Goal: Task Accomplishment & Management: Manage account settings

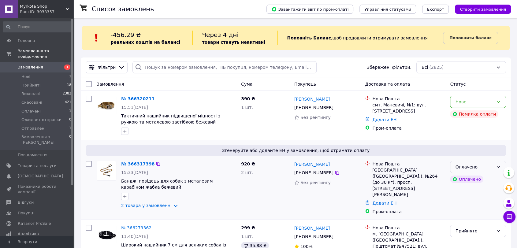
click at [487, 168] on div "Оплачено" at bounding box center [474, 167] width 38 height 7
click at [469, 183] on li "Прийнято" at bounding box center [478, 180] width 55 height 11
click at [153, 165] on icon at bounding box center [155, 164] width 5 height 5
drag, startPoint x: 133, startPoint y: 163, endPoint x: 138, endPoint y: 163, distance: 4.3
click at [133, 163] on link "№ 366317398" at bounding box center [136, 164] width 30 height 5
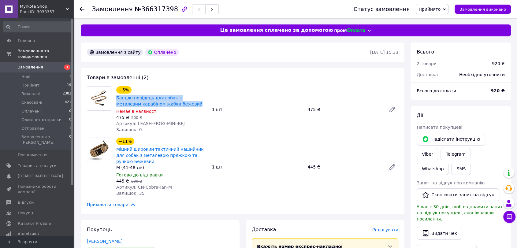
drag, startPoint x: 132, startPoint y: 101, endPoint x: 116, endPoint y: 98, distance: 16.5
click at [116, 98] on span "Банджі повідець для собак з металевим карабіном жабка бежевий" at bounding box center [161, 101] width 91 height 12
copy link "Банджі повідець для собак з металевим карабіном жабка бежевий"
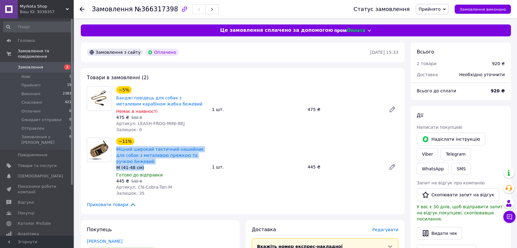
drag, startPoint x: 142, startPoint y: 169, endPoint x: 115, endPoint y: 150, distance: 32.9
click at [115, 150] on div "−11% Міцний широкий тактичний нашийник для собак з металевою пряжкою та ручкою …" at bounding box center [162, 167] width 96 height 61
copy div "Міцний широкий тактичний нашийник для собак з металевою пряжкою та ручкою Бежев…"
click at [213, 48] on div "Замовлення з сайту Оплачено" at bounding box center [228, 52] width 285 height 10
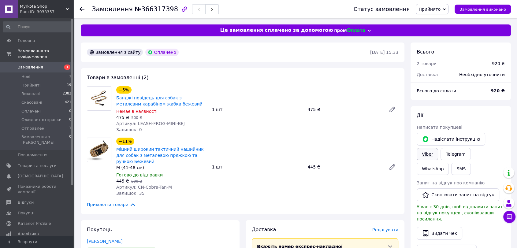
click at [438, 148] on link "Viber" at bounding box center [427, 154] width 21 height 12
click at [441, 155] on link "Telegram" at bounding box center [456, 154] width 30 height 12
click at [45, 65] on span "Замовлення" at bounding box center [37, 68] width 39 height 6
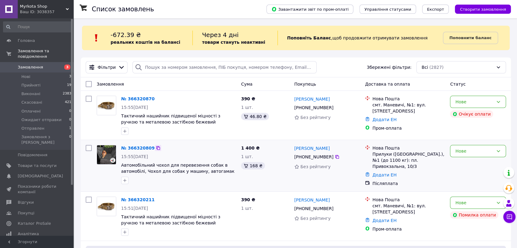
click at [156, 148] on icon at bounding box center [158, 148] width 5 height 5
click at [144, 148] on link "№ 366320809" at bounding box center [137, 148] width 33 height 5
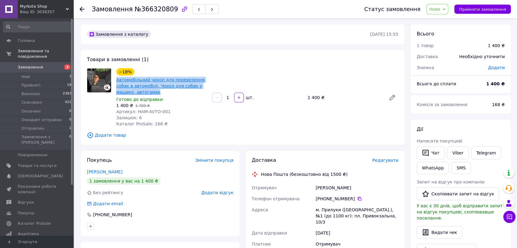
drag, startPoint x: 142, startPoint y: 92, endPoint x: 117, endPoint y: 80, distance: 27.8
click at [117, 80] on span "Автомобільний чохол для перевезення собак в автомобілі, Чохол для собак у машин…" at bounding box center [161, 86] width 91 height 18
copy link "Автомобільний чохол для перевезення собак в автомобілі, Чохол для собак у машин…"
click at [228, 5] on div "Замовлення №366320809" at bounding box center [222, 9] width 260 height 18
click at [466, 152] on link "Viber" at bounding box center [457, 153] width 21 height 13
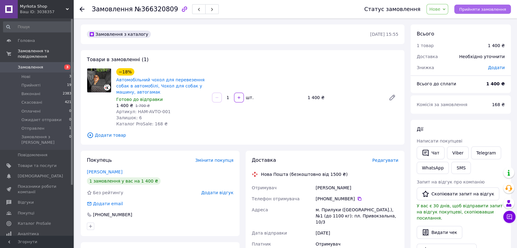
click at [477, 11] on span "Прийняти замовлення" at bounding box center [482, 9] width 47 height 5
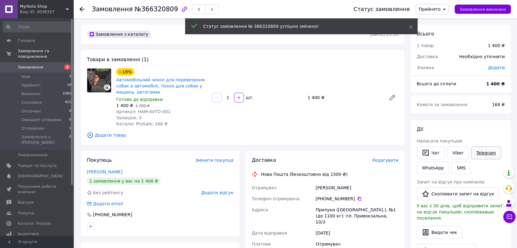
click at [477, 155] on link "Telegram" at bounding box center [486, 153] width 30 height 13
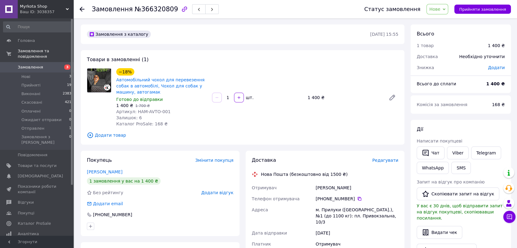
click at [57, 65] on span "3" at bounding box center [65, 68] width 17 height 6
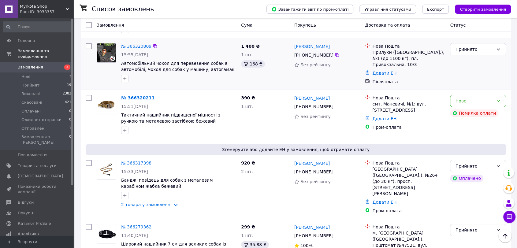
scroll to position [68, 0]
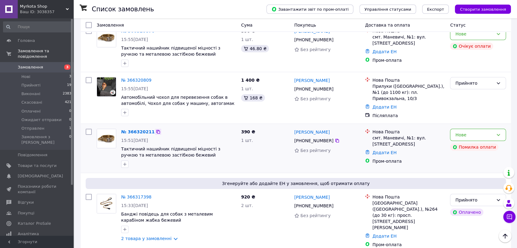
click at [156, 130] on icon at bounding box center [158, 131] width 5 height 5
click at [137, 130] on link "№ 366320211" at bounding box center [137, 131] width 33 height 5
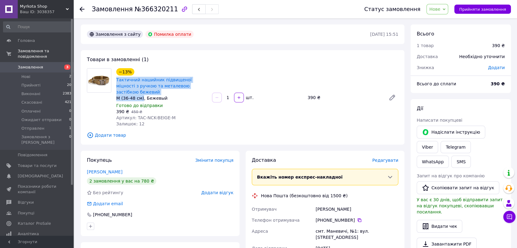
drag, startPoint x: 140, startPoint y: 93, endPoint x: 116, endPoint y: 80, distance: 27.7
click at [116, 80] on div "−13% Тактичний нашийник підвищеної міцності з ручкою та металевою застібкою беж…" at bounding box center [161, 84] width 91 height 33
copy div "Тактичний нашийник підвищеної міцності з ручкою та металевою застібкою бежевий …"
click at [210, 32] on div "Замовлення з сайту Помилка оплати" at bounding box center [228, 34] width 285 height 10
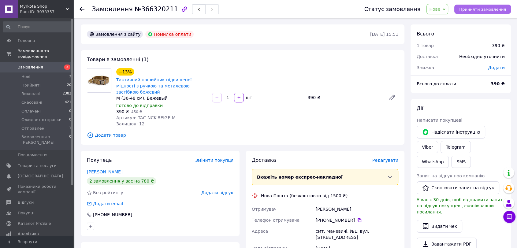
click at [467, 11] on button "Прийняти замовлення" at bounding box center [483, 9] width 57 height 9
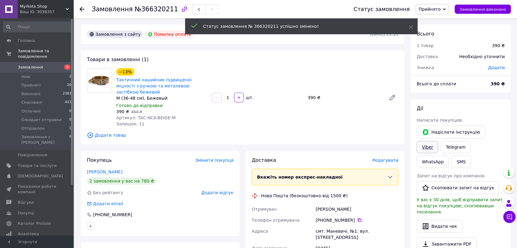
click at [438, 141] on link "Viber" at bounding box center [427, 147] width 21 height 12
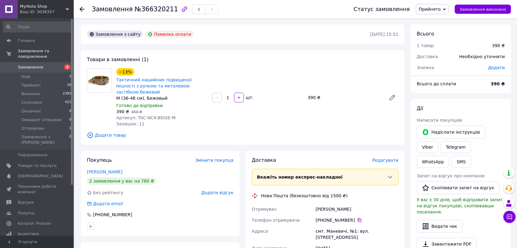
drag, startPoint x: 250, startPoint y: 8, endPoint x: 140, endPoint y: 29, distance: 111.3
click at [250, 8] on div "Замовлення №366320211" at bounding box center [217, 9] width 250 height 18
click at [32, 62] on link "Замовлення 3" at bounding box center [37, 67] width 75 height 10
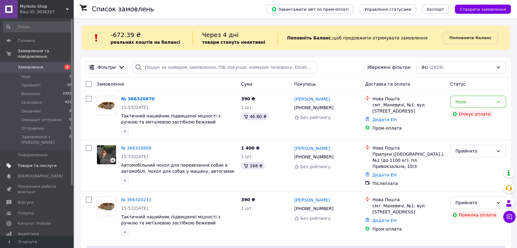
click at [38, 163] on span "Товари та послуги" at bounding box center [37, 166] width 39 height 6
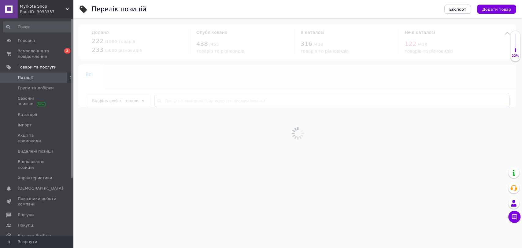
click at [209, 100] on input "text" at bounding box center [332, 101] width 356 height 12
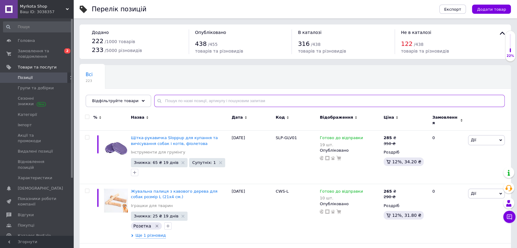
drag, startPoint x: 216, startPoint y: 103, endPoint x: 214, endPoint y: 101, distance: 3.5
click at [216, 103] on input "text" at bounding box center [329, 101] width 351 height 12
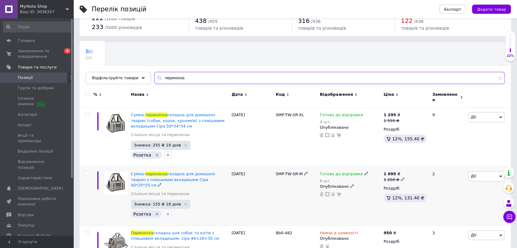
scroll to position [34, 0]
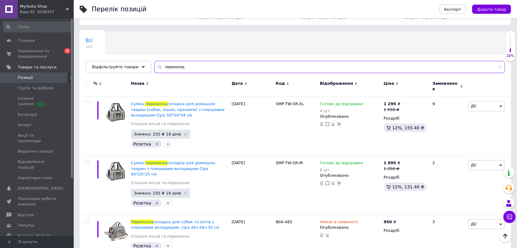
type input "переноска"
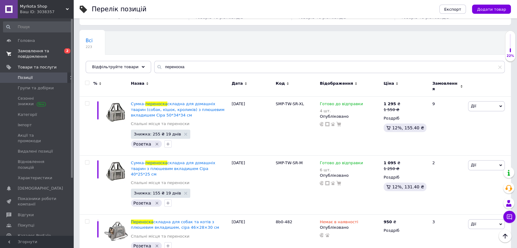
click at [40, 58] on span "Замовлення та повідомлення" at bounding box center [37, 53] width 39 height 11
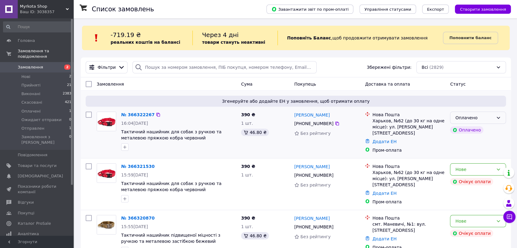
click at [498, 119] on icon at bounding box center [498, 117] width 5 height 5
click at [480, 132] on li "Прийнято" at bounding box center [478, 130] width 55 height 11
click at [153, 115] on icon at bounding box center [155, 114] width 5 height 5
click at [139, 113] on link "№ 366322267" at bounding box center [136, 114] width 30 height 5
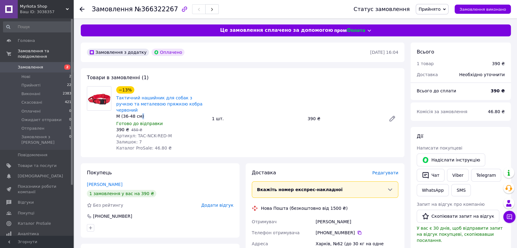
click at [142, 113] on div "М (36-48 см)" at bounding box center [161, 116] width 91 height 6
click at [138, 113] on div "М (36-48 см)" at bounding box center [161, 116] width 91 height 6
drag, startPoint x: 142, startPoint y: 111, endPoint x: 116, endPoint y: 98, distance: 28.3
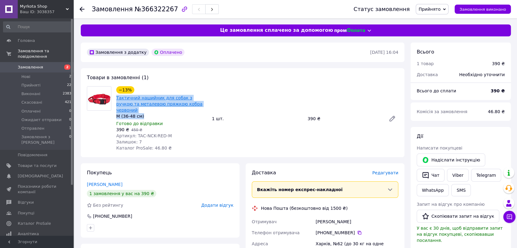
click at [116, 98] on div "−13% Тактичний нашийник для собак з ручкою та металевою пряжкою кобра червоний …" at bounding box center [161, 102] width 91 height 33
copy div "Тактичний нашийник для собак з ручкою та металевою пряжкою кобра червоний М (36…"
click at [255, 49] on div "Замовлення з додатку Оплачено" at bounding box center [228, 52] width 285 height 10
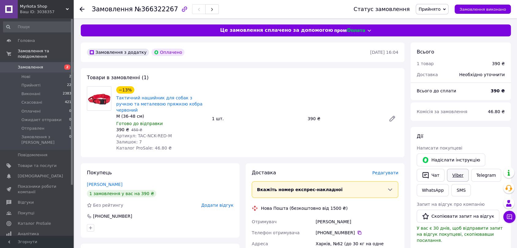
click at [460, 174] on link "Viber" at bounding box center [457, 175] width 21 height 13
click at [39, 65] on span "Замовлення" at bounding box center [30, 68] width 25 height 6
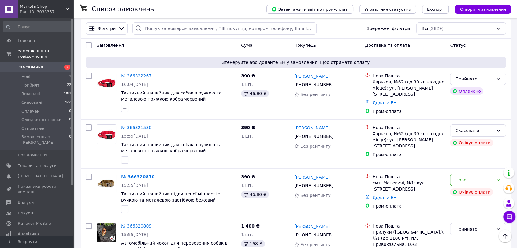
scroll to position [34, 0]
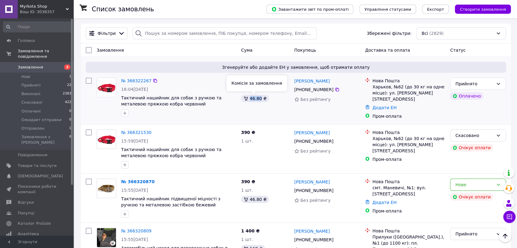
drag, startPoint x: 250, startPoint y: 99, endPoint x: 259, endPoint y: 99, distance: 8.6
click at [259, 99] on div "46.80 ₴" at bounding box center [255, 98] width 28 height 7
copy div "46.80"
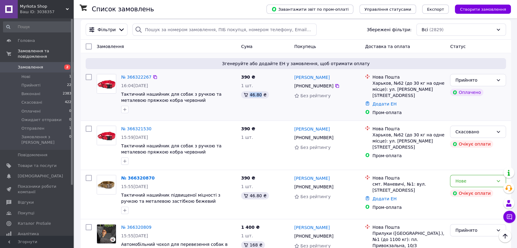
scroll to position [0, 0]
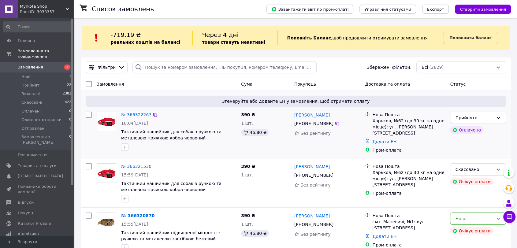
click at [279, 140] on div "390 ₴ 1 шт. 46.80 ₴" at bounding box center [265, 132] width 53 height 47
drag, startPoint x: 250, startPoint y: 133, endPoint x: 260, endPoint y: 134, distance: 9.9
click at [260, 134] on div "46.80 ₴" at bounding box center [255, 132] width 28 height 7
copy div "46.80"
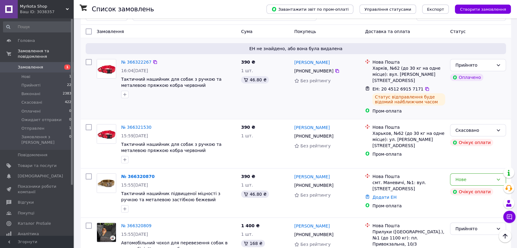
scroll to position [68, 0]
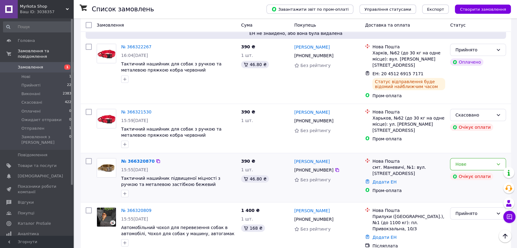
click at [198, 158] on div "№ 366320870" at bounding box center [179, 161] width 116 height 7
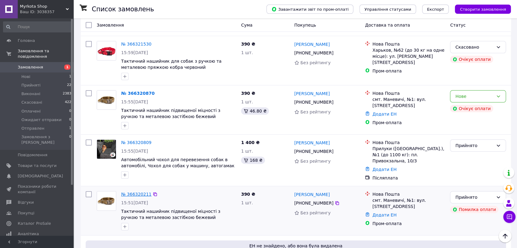
click at [140, 192] on link "№ 366320211" at bounding box center [136, 194] width 30 height 5
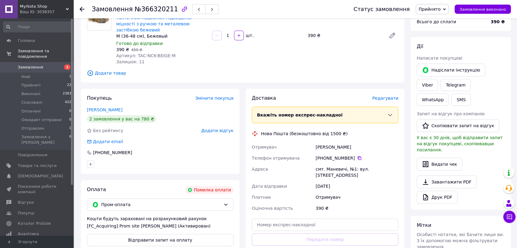
scroll to position [57, 0]
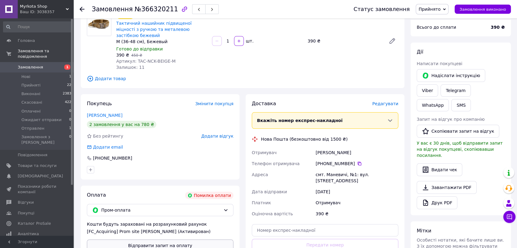
click at [186, 240] on button "Відправити запит на оплату" at bounding box center [160, 246] width 147 height 12
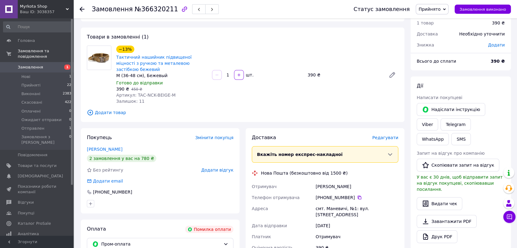
click at [62, 65] on span "1" at bounding box center [65, 68] width 17 height 6
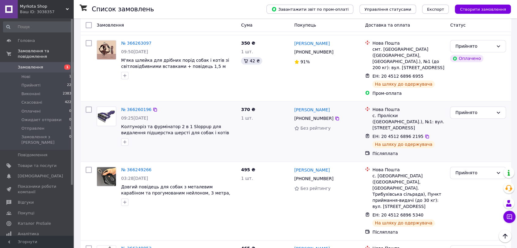
scroll to position [782, 0]
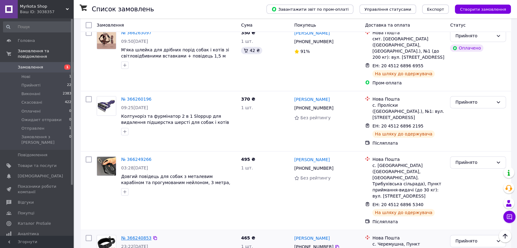
click at [139, 236] on link "№ 366240853" at bounding box center [136, 238] width 30 height 5
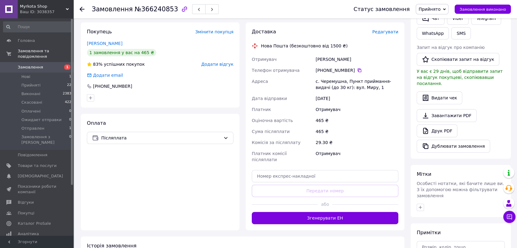
scroll to position [48, 0]
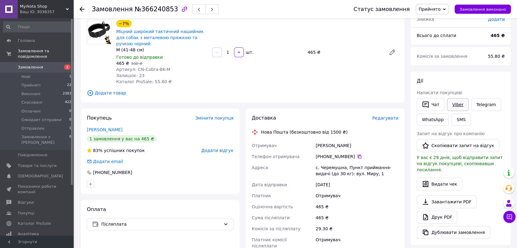
click at [455, 103] on link "Viber" at bounding box center [457, 104] width 21 height 13
click at [481, 108] on link "Telegram" at bounding box center [486, 104] width 30 height 13
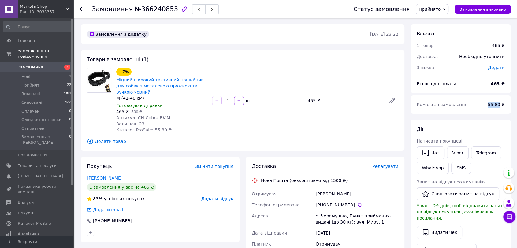
drag, startPoint x: 490, startPoint y: 103, endPoint x: 501, endPoint y: 104, distance: 10.8
click at [501, 104] on div "55.80 ₴" at bounding box center [497, 104] width 24 height 13
copy span "55.80"
click at [33, 65] on link "Замовлення 3" at bounding box center [37, 67] width 75 height 10
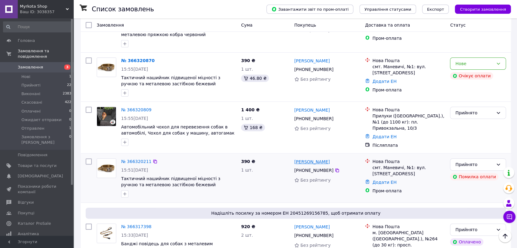
scroll to position [170, 0]
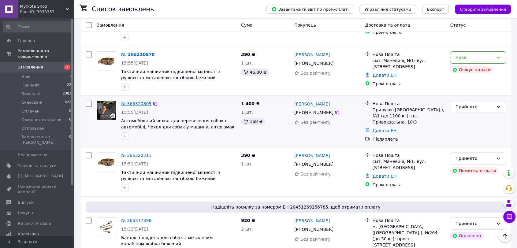
click at [142, 101] on link "№ 366320809" at bounding box center [136, 103] width 30 height 5
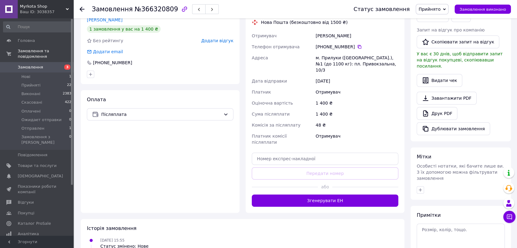
scroll to position [116, 0]
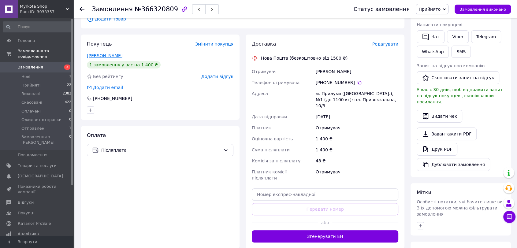
click at [108, 56] on link "Селезько Євген" at bounding box center [105, 55] width 36 height 5
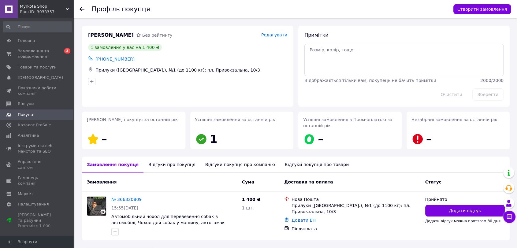
click at [172, 162] on div "Відгуки про покупця" at bounding box center [172, 165] width 57 height 16
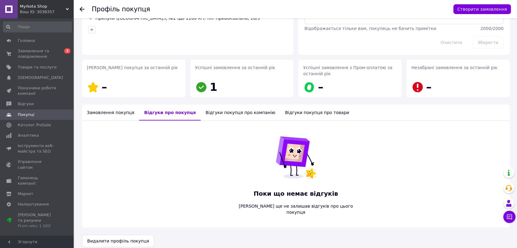
click at [103, 116] on div "Замовлення покупця" at bounding box center [110, 113] width 57 height 16
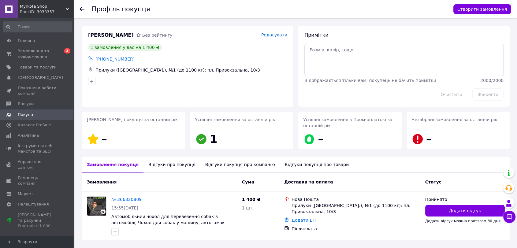
click at [84, 11] on icon at bounding box center [82, 9] width 5 height 5
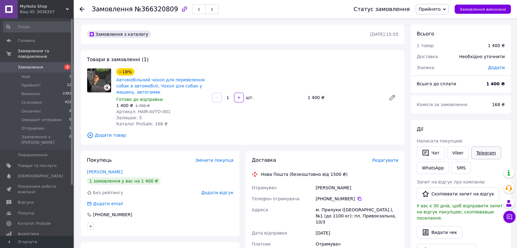
click at [471, 150] on link "Telegram" at bounding box center [486, 153] width 30 height 13
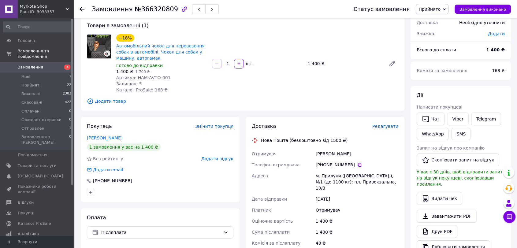
scroll to position [68, 0]
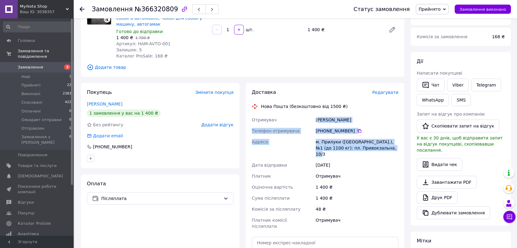
drag, startPoint x: 384, startPoint y: 148, endPoint x: 317, endPoint y: 119, distance: 72.8
click at [317, 119] on div "Отримувач [PERSON_NAME] [PERSON_NAME] Телефон отримувача [PHONE_NUMBER]   Адрес…" at bounding box center [325, 173] width 149 height 118
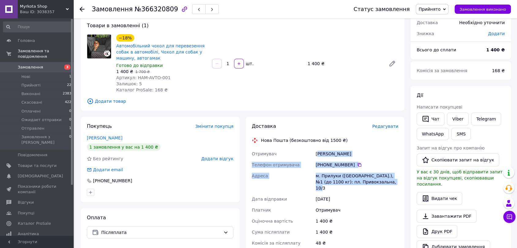
scroll to position [1, 0]
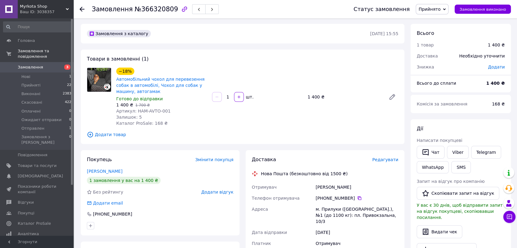
click at [361, 146] on div "Замовлення з каталогу [DATE] 15:55 Товари в замовленні (1) −18% Автомобільний ч…" at bounding box center [243, 231] width 330 height 415
drag, startPoint x: 360, startPoint y: 196, endPoint x: 314, endPoint y: 186, distance: 47.2
click at [314, 186] on div "Отримувач [PERSON_NAME] [PERSON_NAME] Телефон отримувача [PHONE_NUMBER]   Адрес…" at bounding box center [325, 241] width 149 height 118
click at [349, 157] on div "Доставка" at bounding box center [312, 159] width 121 height 7
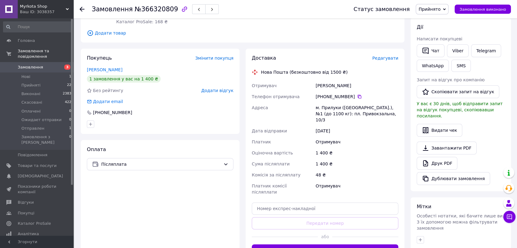
scroll to position [103, 0]
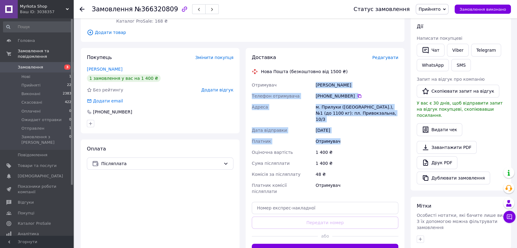
drag, startPoint x: 335, startPoint y: 134, endPoint x: 316, endPoint y: 83, distance: 55.3
click at [316, 83] on div "Отримувач [PERSON_NAME] [PERSON_NAME] Телефон отримувача [PHONE_NUMBER]   Адрес…" at bounding box center [325, 139] width 149 height 118
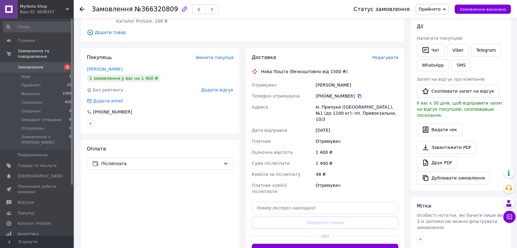
drag, startPoint x: 341, startPoint y: 140, endPoint x: 341, endPoint y: 136, distance: 4.9
click at [341, 147] on div "1 400 ₴" at bounding box center [357, 152] width 85 height 11
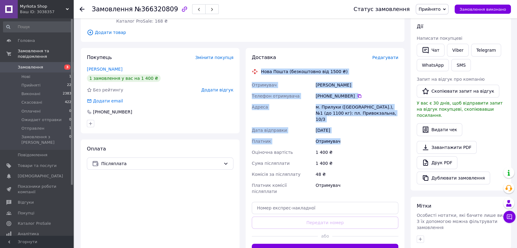
drag, startPoint x: 333, startPoint y: 134, endPoint x: 252, endPoint y: 69, distance: 104.5
click at [252, 69] on div "Доставка Редагувати Нова Пошта (безкоштовно від 1500 ₴) Отримувач Селезько [PER…" at bounding box center [325, 155] width 147 height 202
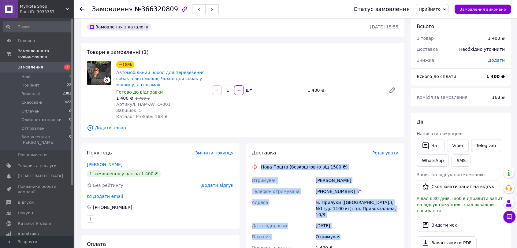
scroll to position [0, 0]
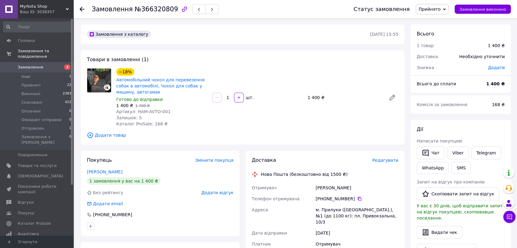
click at [328, 130] on div "Товари в замовленні (1) −18% Автомобільний чохол для перевезення собак в автомо…" at bounding box center [243, 97] width 324 height 95
drag, startPoint x: 495, startPoint y: 103, endPoint x: 500, endPoint y: 103, distance: 4.3
click at [501, 103] on span "168 ₴" at bounding box center [498, 104] width 13 height 5
copy span "168"
drag, startPoint x: 149, startPoint y: 91, endPoint x: 115, endPoint y: 77, distance: 37.3
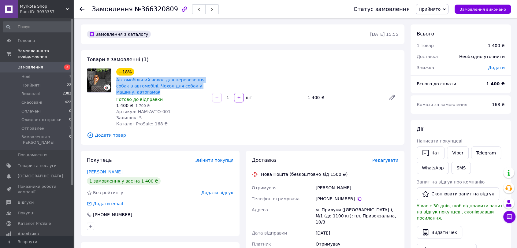
click at [115, 77] on div "−18% Автомобільний чохол для перевезення собак в автомобілі, Чохол для собак у …" at bounding box center [162, 97] width 96 height 61
click at [178, 60] on div "Товари в замовленні (1) −18% Автомобільний чохол для перевезення собак в автомо…" at bounding box center [243, 97] width 324 height 95
drag, startPoint x: 147, startPoint y: 94, endPoint x: 190, endPoint y: 59, distance: 55.7
click at [115, 76] on div "−18% Автомобільний чохол для перевезення собак в автомобілі, Чохол для собак у …" at bounding box center [162, 97] width 96 height 61
click at [190, 58] on div "Товари в замовленні (1) −18% Автомобільний чохол для перевезення собак в автомо…" at bounding box center [243, 97] width 324 height 95
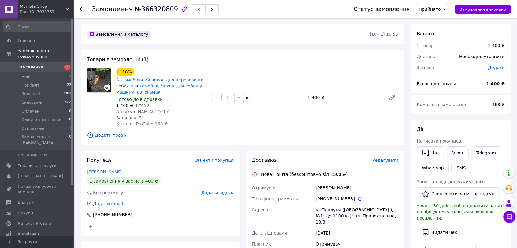
click at [235, 112] on div "−18% Автомобільний чохол для перевезення собак в автомобілі, Чохол для собак у …" at bounding box center [257, 97] width 287 height 61
drag, startPoint x: 140, startPoint y: 92, endPoint x: 116, endPoint y: 78, distance: 28.2
click at [116, 78] on span "Автомобільний чохол для перевезення собак в автомобілі, Чохол для собак у машин…" at bounding box center [161, 86] width 91 height 18
click at [172, 62] on div "Товари в замовленні (1) −18% Автомобільний чохол для перевезення собак в автомо…" at bounding box center [243, 97] width 324 height 95
click at [41, 65] on span "Замовлення" at bounding box center [37, 68] width 39 height 6
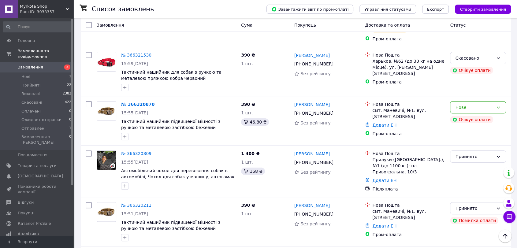
scroll to position [136, 0]
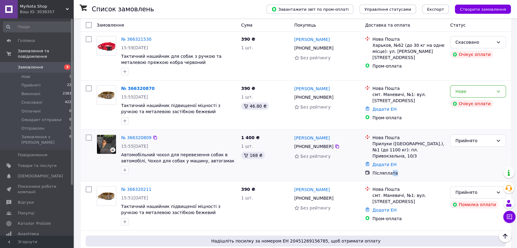
drag, startPoint x: 417, startPoint y: 158, endPoint x: 392, endPoint y: 162, distance: 24.8
click at [389, 170] on div "Післяплата" at bounding box center [409, 173] width 73 height 6
click at [418, 170] on div "Післяплата" at bounding box center [409, 173] width 73 height 6
drag, startPoint x: 396, startPoint y: 160, endPoint x: 373, endPoint y: 162, distance: 23.0
click at [373, 170] on div "Післяплата" at bounding box center [409, 173] width 73 height 6
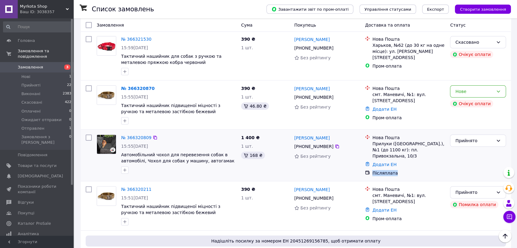
click at [416, 170] on div "Післяплата" at bounding box center [409, 173] width 73 height 6
drag, startPoint x: 398, startPoint y: 162, endPoint x: 372, endPoint y: 159, distance: 25.5
click at [373, 170] on div "Післяплата" at bounding box center [409, 173] width 73 height 6
click at [396, 170] on div "Післяплата" at bounding box center [409, 173] width 73 height 6
drag, startPoint x: 394, startPoint y: 161, endPoint x: 406, endPoint y: 161, distance: 12.0
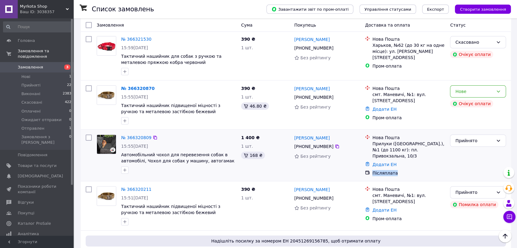
click at [370, 169] on div "Післяплата" at bounding box center [405, 173] width 83 height 9
click at [410, 170] on div "Післяплата" at bounding box center [409, 173] width 73 height 6
click at [311, 158] on div "[PERSON_NAME] [PHONE_NUMBER] Без рейтингу" at bounding box center [327, 155] width 71 height 47
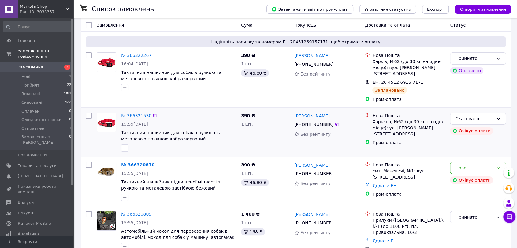
scroll to position [102, 0]
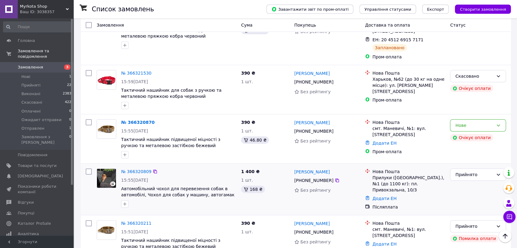
click at [440, 204] on div "Післяплата" at bounding box center [409, 207] width 73 height 6
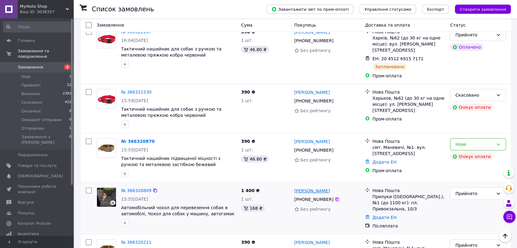
scroll to position [68, 0]
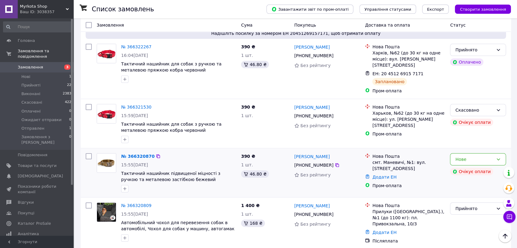
drag, startPoint x: 334, startPoint y: 160, endPoint x: 339, endPoint y: 180, distance: 21.1
click at [335, 163] on icon at bounding box center [337, 165] width 5 height 5
click at [132, 154] on link "№ 366320870" at bounding box center [137, 156] width 33 height 5
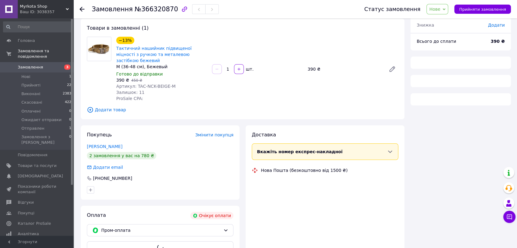
scroll to position [68, 0]
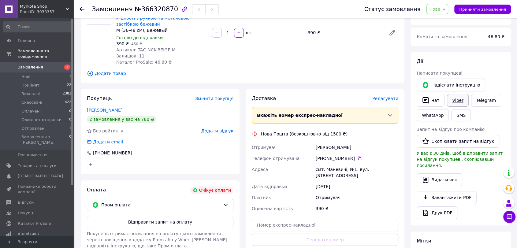
click at [458, 100] on link "Viber" at bounding box center [457, 100] width 21 height 13
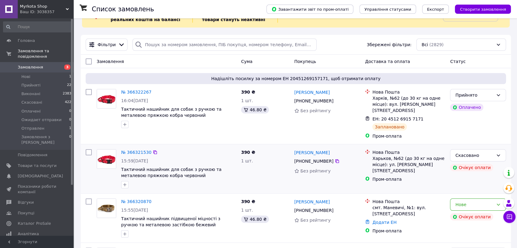
scroll to position [68, 0]
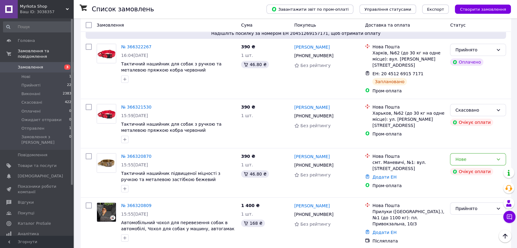
click at [312, 104] on link "[PERSON_NAME]" at bounding box center [312, 107] width 36 height 6
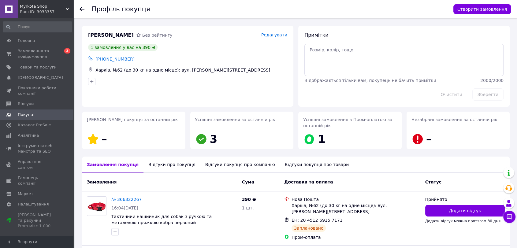
click at [160, 163] on div "Відгуки про покупця" at bounding box center [172, 165] width 57 height 16
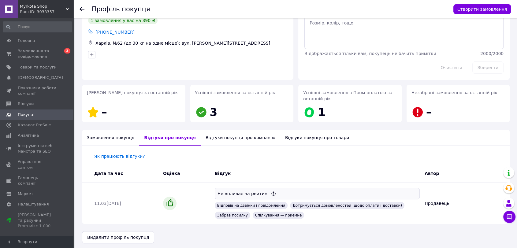
scroll to position [29, 0]
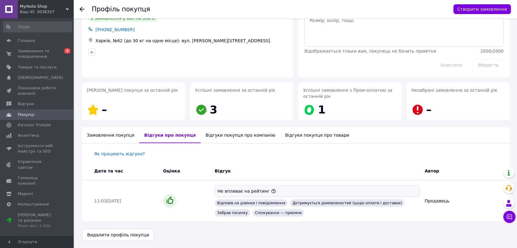
click at [103, 137] on div "Замовлення покупця" at bounding box center [110, 135] width 57 height 16
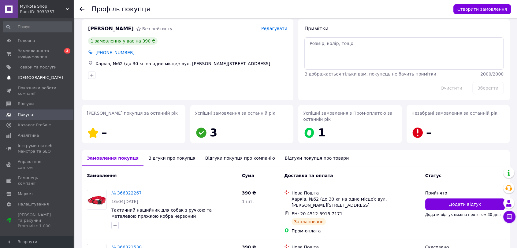
scroll to position [0, 0]
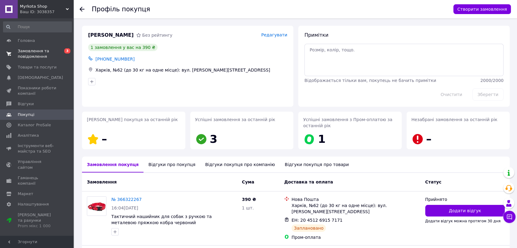
click at [39, 54] on span "Замовлення та повідомлення" at bounding box center [37, 53] width 39 height 11
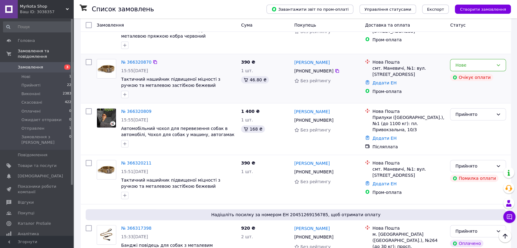
scroll to position [170, 0]
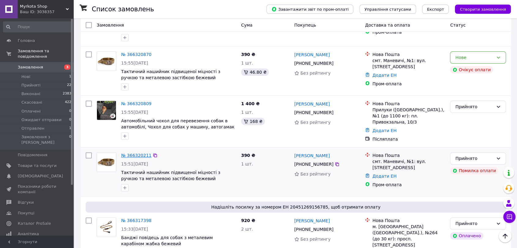
click at [140, 153] on link "№ 366320211" at bounding box center [136, 155] width 30 height 5
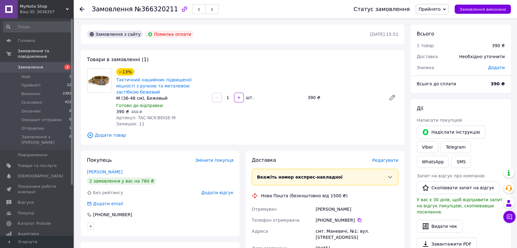
click at [260, 30] on div "Замовлення з сайту Помилка оплати" at bounding box center [228, 34] width 285 height 10
click at [438, 141] on link "Viber" at bounding box center [427, 147] width 21 height 12
click at [314, 5] on div "Замовлення №366320211" at bounding box center [217, 9] width 250 height 18
click at [27, 65] on span "Замовлення" at bounding box center [30, 68] width 25 height 6
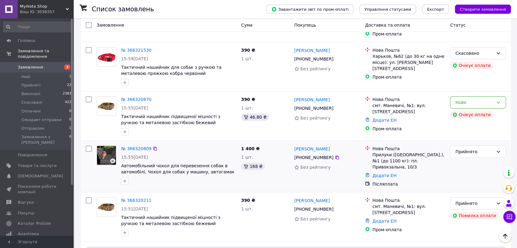
scroll to position [136, 0]
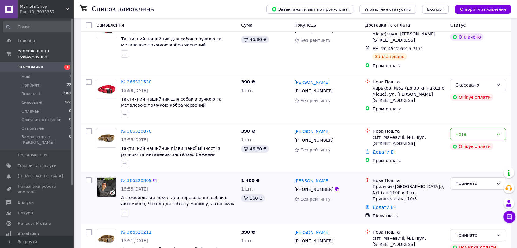
scroll to position [102, 0]
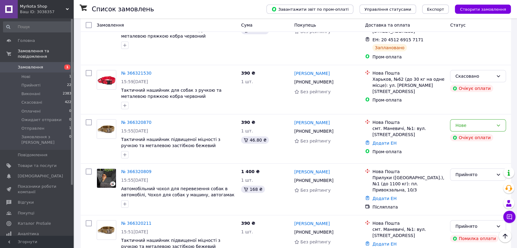
click at [32, 62] on link "Замовлення 1" at bounding box center [37, 67] width 75 height 10
click at [127, 71] on link "№ 366321530" at bounding box center [136, 73] width 30 height 5
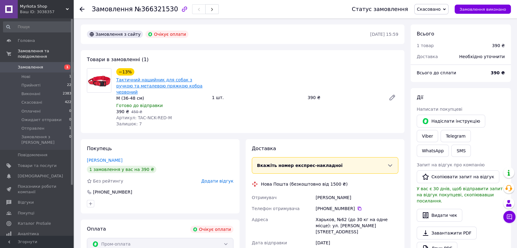
click at [143, 86] on link "Тактичний нашийник для собак з ручкою та металевою пряжкою кобра червоний" at bounding box center [159, 85] width 86 height 17
click at [29, 65] on span "Замовлення" at bounding box center [30, 68] width 25 height 6
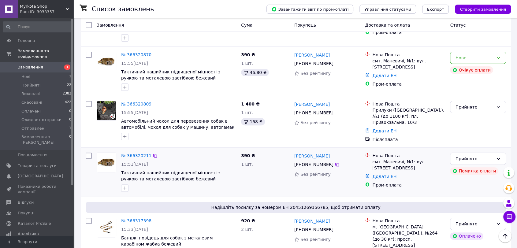
scroll to position [170, 0]
click at [127, 153] on link "№ 366320211" at bounding box center [136, 155] width 30 height 5
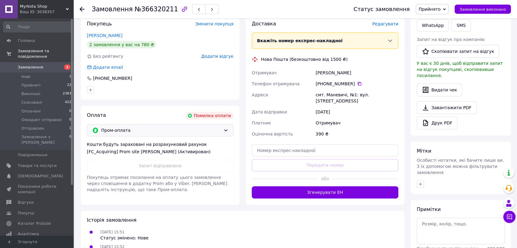
scroll to position [125, 0]
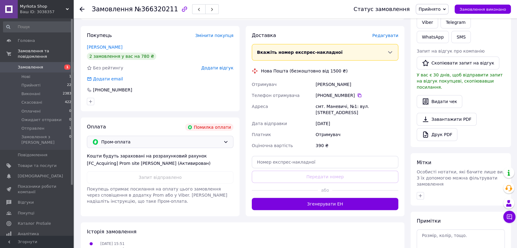
click at [228, 140] on icon at bounding box center [225, 142] width 5 height 5
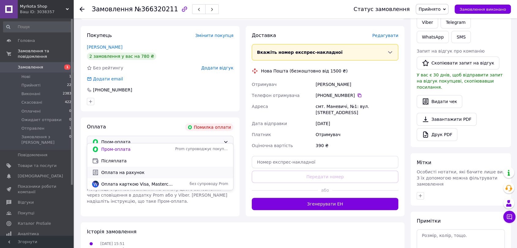
click at [148, 174] on span "Оплата на рахунок" at bounding box center [164, 173] width 127 height 6
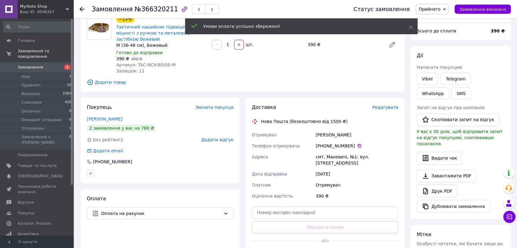
scroll to position [0, 0]
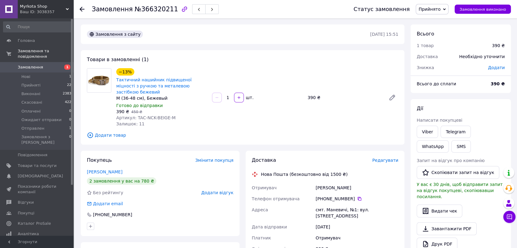
click at [36, 62] on link "Замовлення 1" at bounding box center [37, 67] width 75 height 10
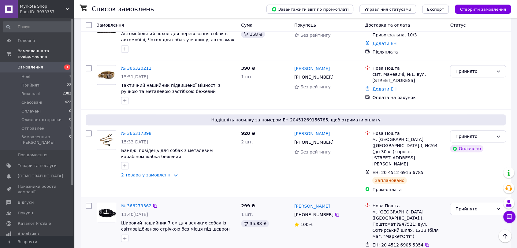
scroll to position [272, 0]
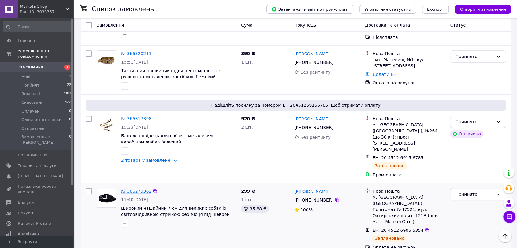
click at [132, 189] on link "№ 366279362" at bounding box center [136, 191] width 30 height 5
